Goal: Task Accomplishment & Management: Manage account settings

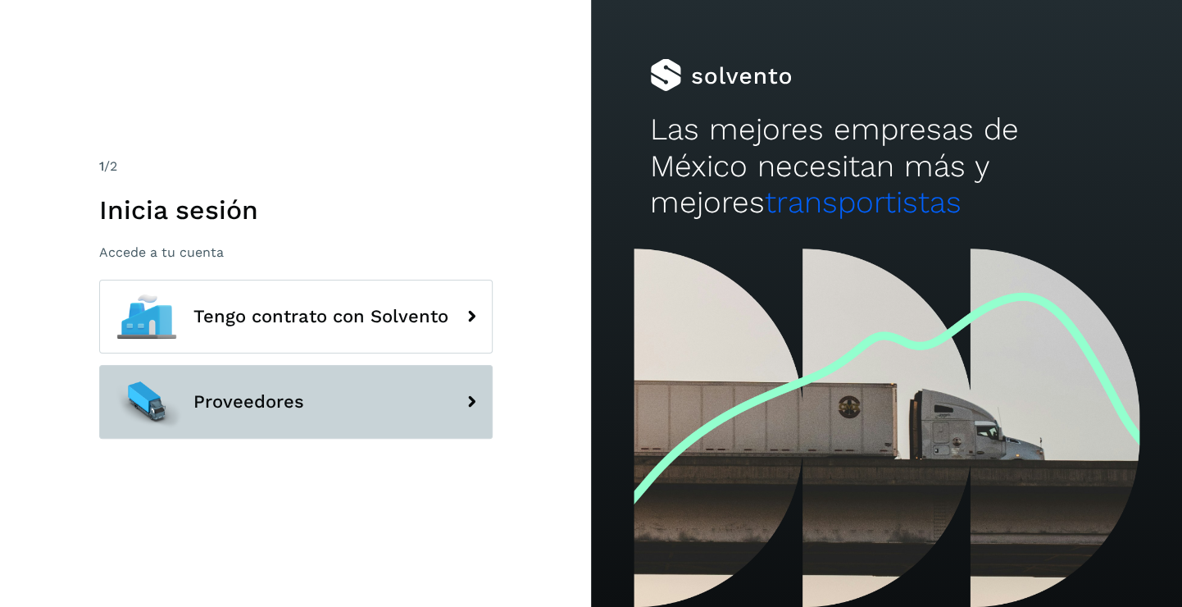
click at [251, 384] on button "Proveedores" at bounding box center [296, 402] width 394 height 74
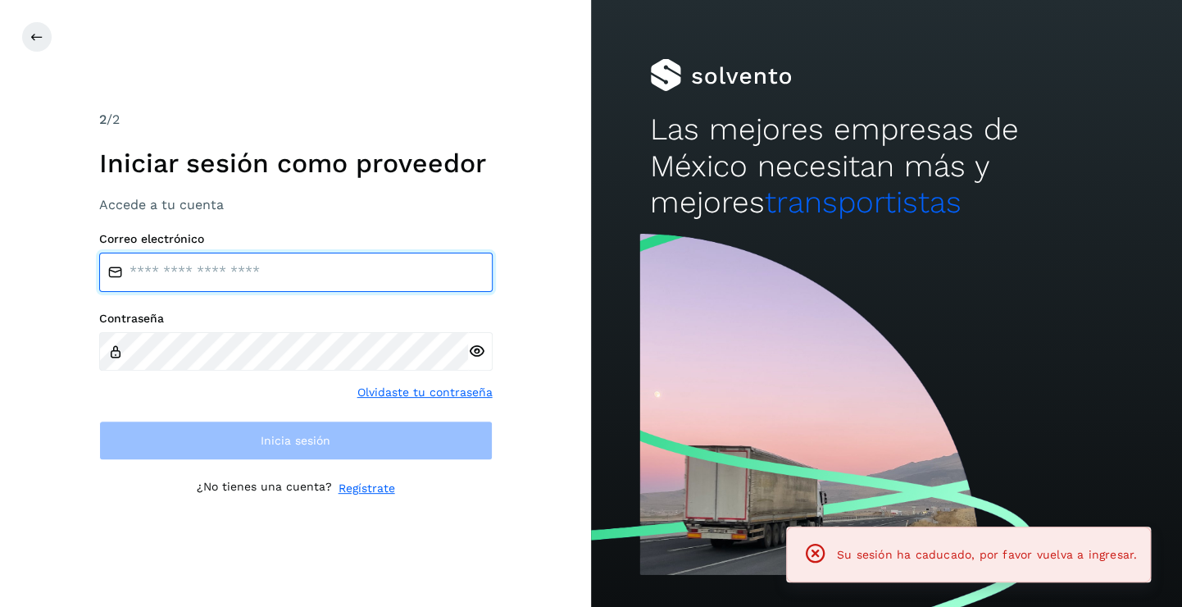
click at [268, 274] on input "email" at bounding box center [296, 272] width 394 height 39
type input "**********"
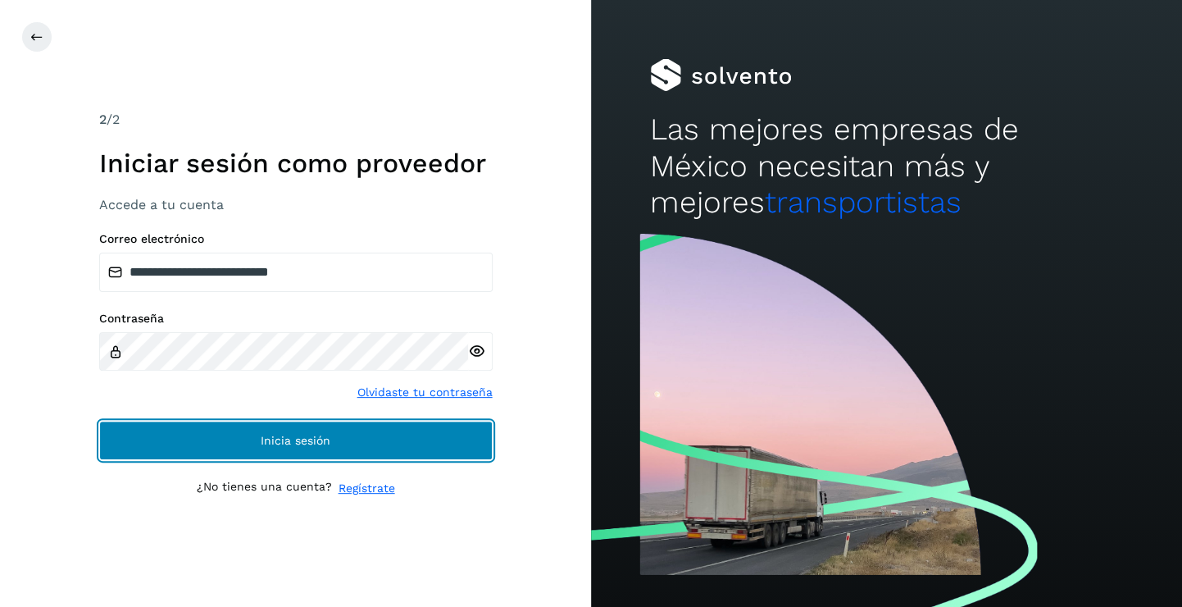
click at [328, 440] on span "Inicia sesión" at bounding box center [296, 440] width 70 height 11
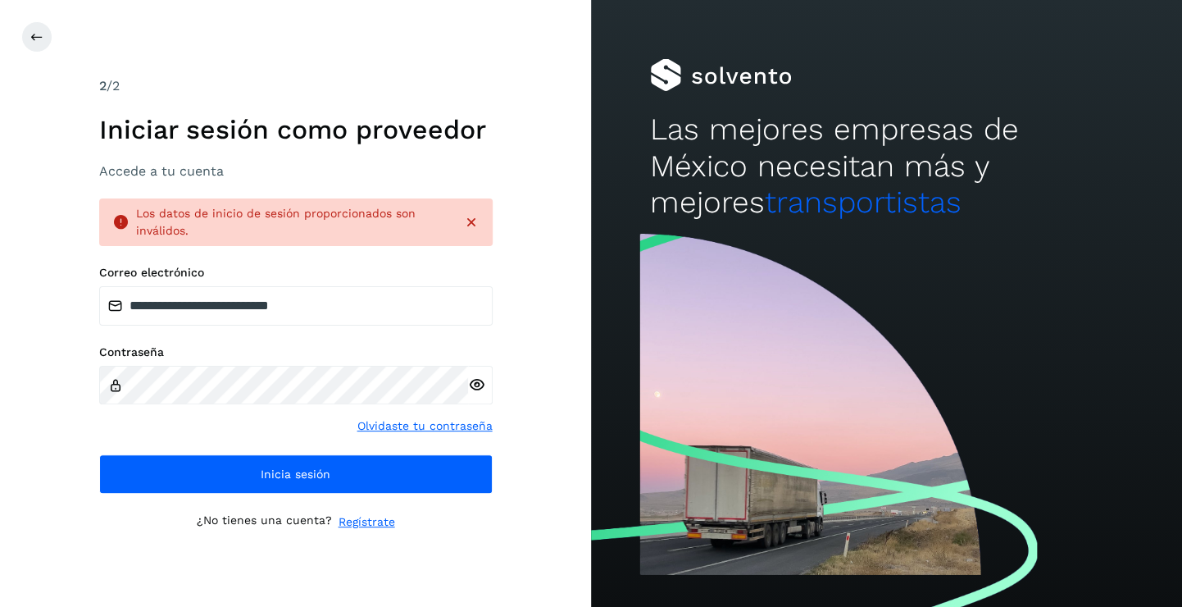
click at [470, 387] on icon at bounding box center [476, 384] width 17 height 17
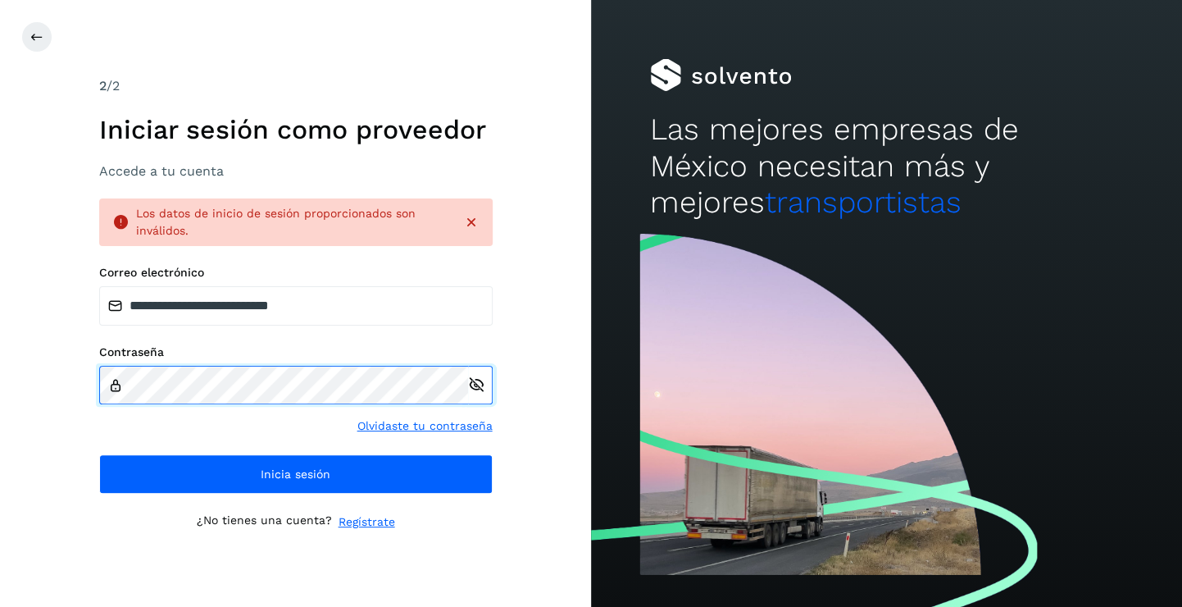
click at [0, 316] on html "**********" at bounding box center [591, 303] width 1182 height 607
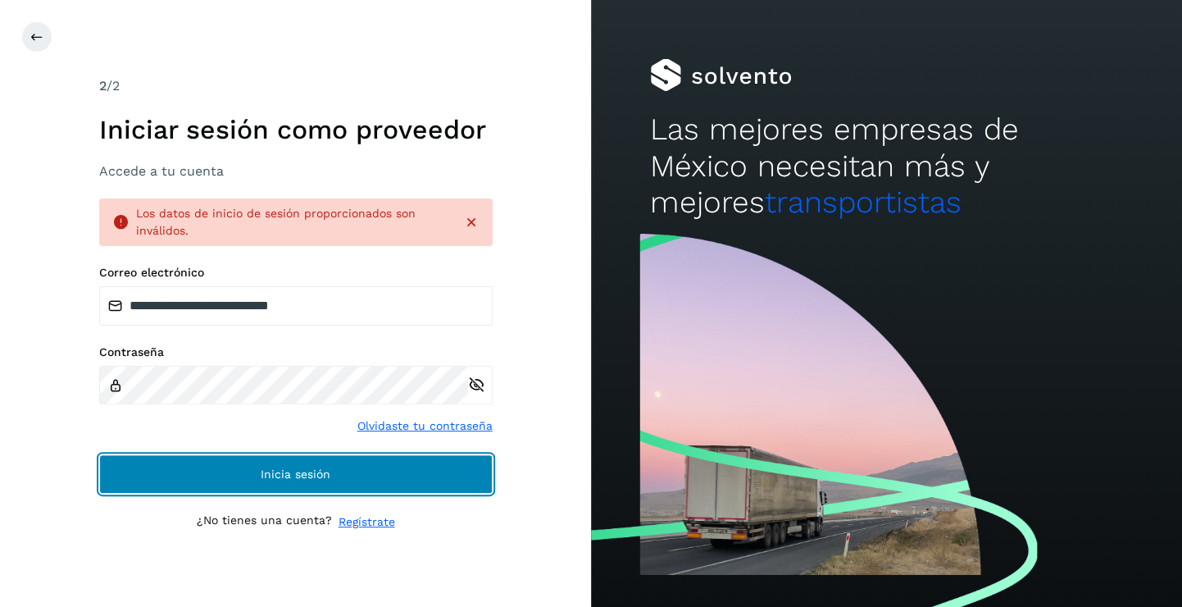
click at [324, 481] on button "Inicia sesión" at bounding box center [296, 473] width 394 height 39
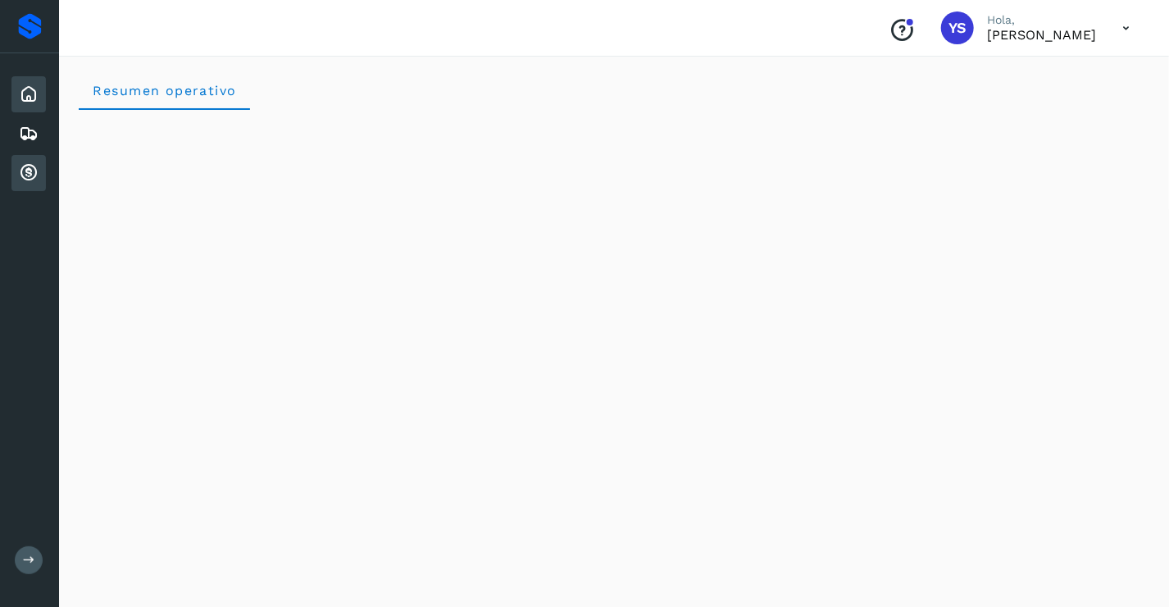
click at [20, 172] on icon at bounding box center [29, 173] width 20 height 20
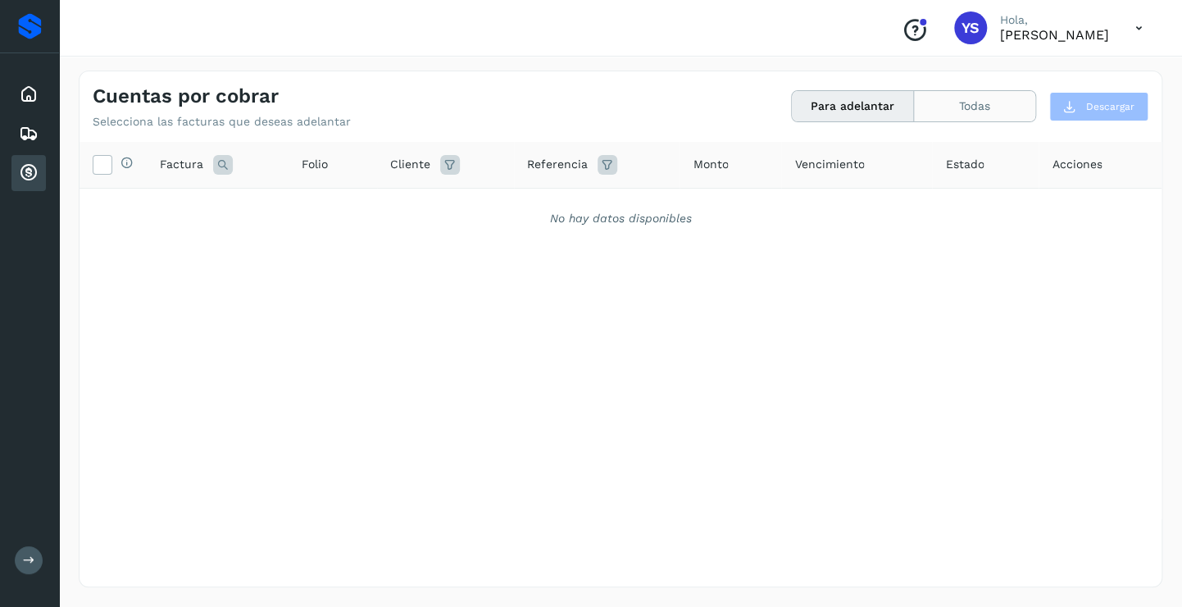
drag, startPoint x: 971, startPoint y: 103, endPoint x: 954, endPoint y: 108, distance: 17.9
click at [960, 108] on button "Todas" at bounding box center [974, 106] width 121 height 30
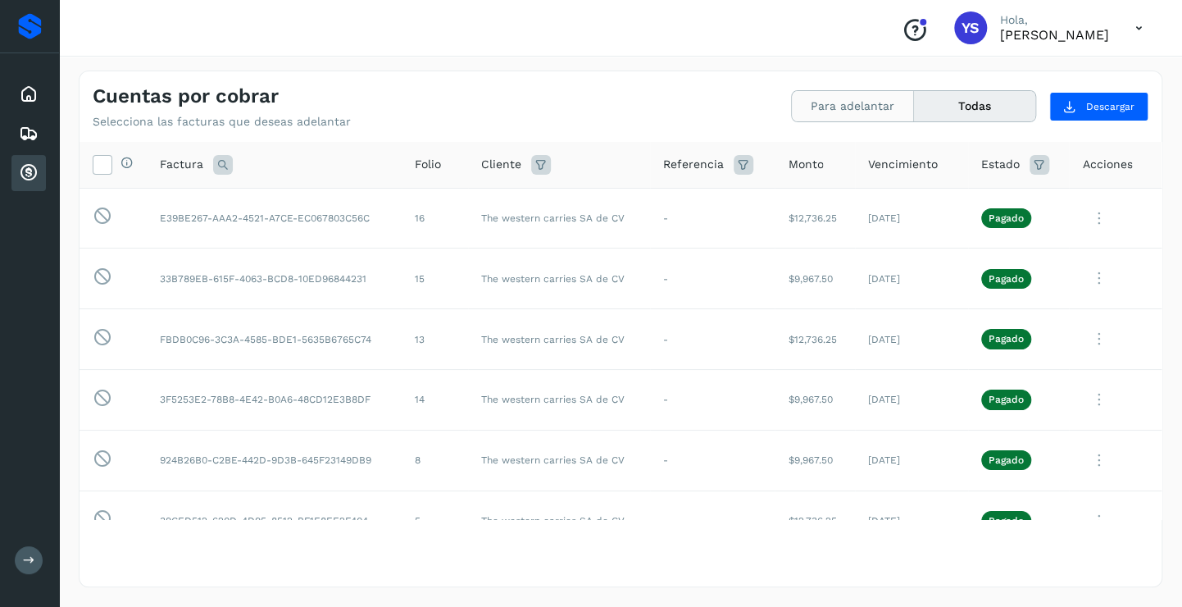
click at [853, 113] on button "Para adelantar" at bounding box center [853, 106] width 122 height 30
